Goal: Find specific page/section

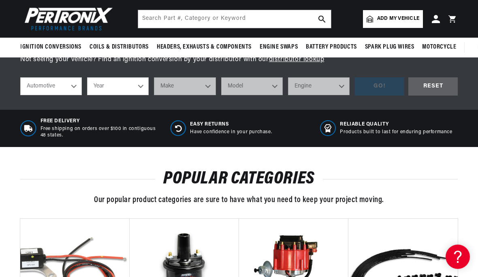
scroll to position [263, 0]
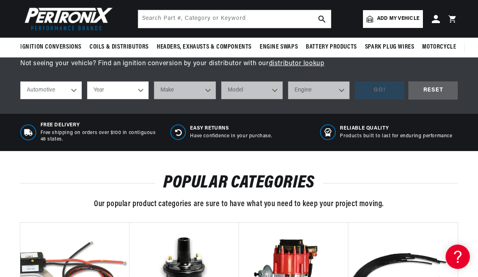
click at [76, 91] on select "Automotive Agricultural Industrial Marine Motorcycle" at bounding box center [51, 90] width 62 height 18
click at [137, 93] on select "Year 2026 2025 2024 2023 2022 2021 2020 2019 2018 2017 2016 2015 2014 2013 2012…" at bounding box center [118, 90] width 62 height 18
select select "1972"
click at [142, 98] on select "2026 2025 2024 2023 2022 2021 2020 2019 2018 2017 2016 2015 2014 2013 2012 2011…" at bounding box center [118, 90] width 62 height 18
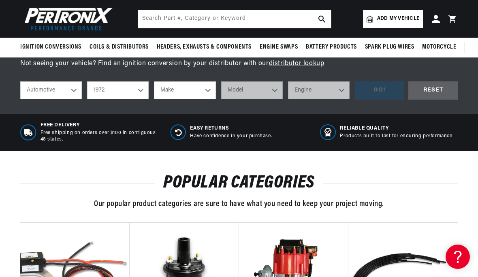
select select "1966"
click at [204, 94] on select "Make Alfa Romeo American Motors Aston Martin Austin Austin Healey Avanti Bentle…" at bounding box center [185, 90] width 62 height 18
select select "GMC"
click at [201, 88] on select "Alfa Romeo American Motors Aston Martin Austin Austin Healey Avanti Bentley Bui…" at bounding box center [185, 90] width 62 height 18
select select "Ford"
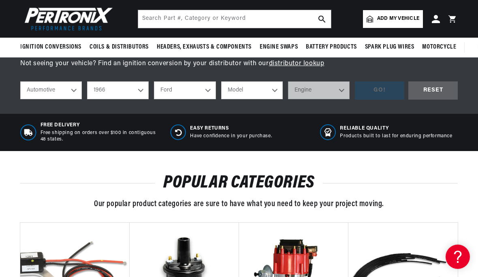
click at [267, 93] on select "Model Bronco Club Wagon Country Sedan Country Squire Custom Custom 500 Econolin…" at bounding box center [252, 90] width 62 height 18
select select "Falcon"
click at [334, 94] on select "Engine 2.4L 4.1L 170cid / 2.8L 200cid / 3.3L 289cid / 4.7L 302cid / 5.0L 351W" at bounding box center [319, 90] width 62 height 18
select select "200cid-3.3L"
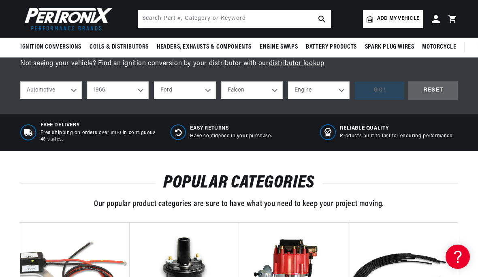
select select "200cid-3.3L"
click at [383, 91] on div "GO!" at bounding box center [379, 90] width 49 height 18
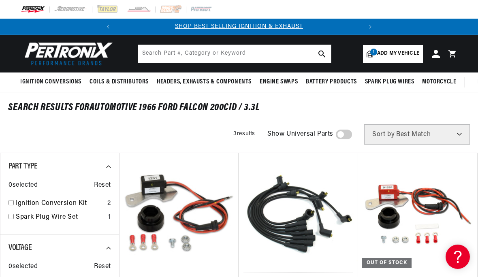
click at [378, 59] on link "1 Add my vehicle" at bounding box center [393, 54] width 60 height 18
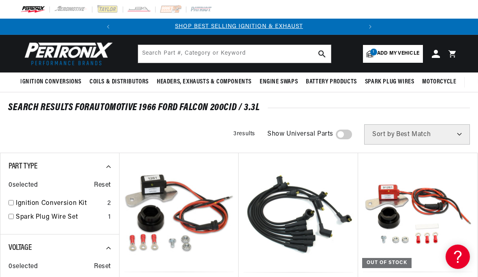
scroll to position [0, 246]
